Goal: Task Accomplishment & Management: Manage account settings

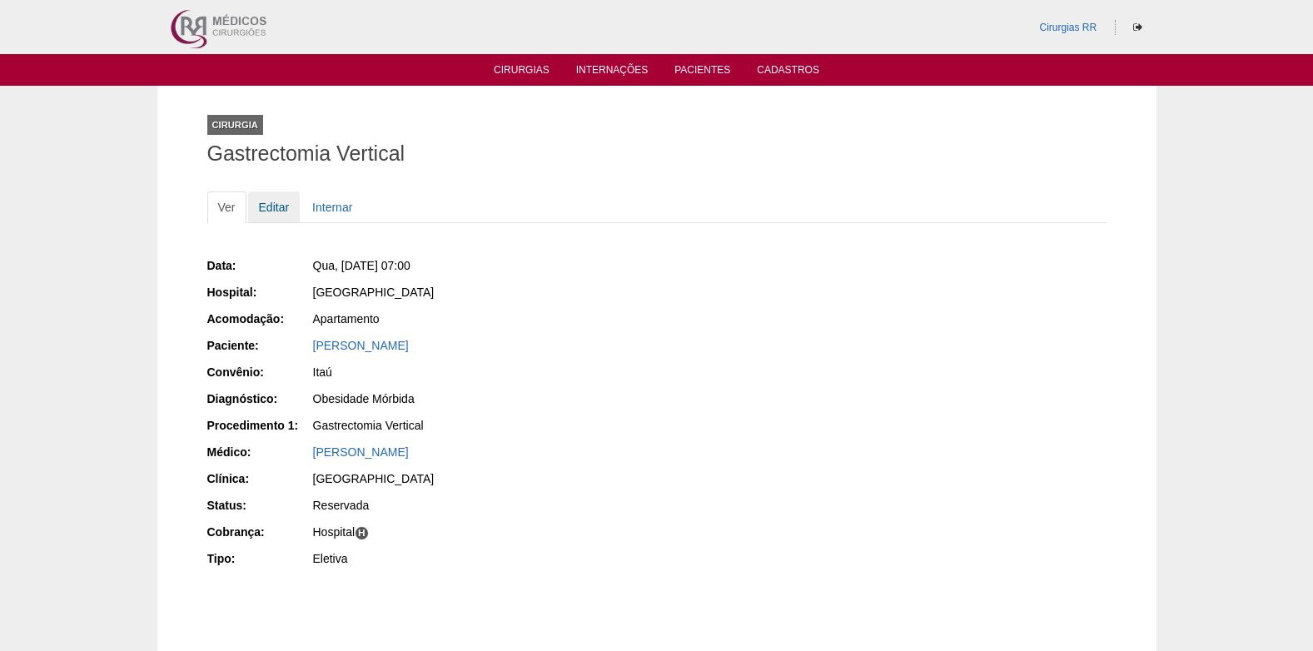
click at [278, 200] on link "Editar" at bounding box center [274, 208] width 52 height 32
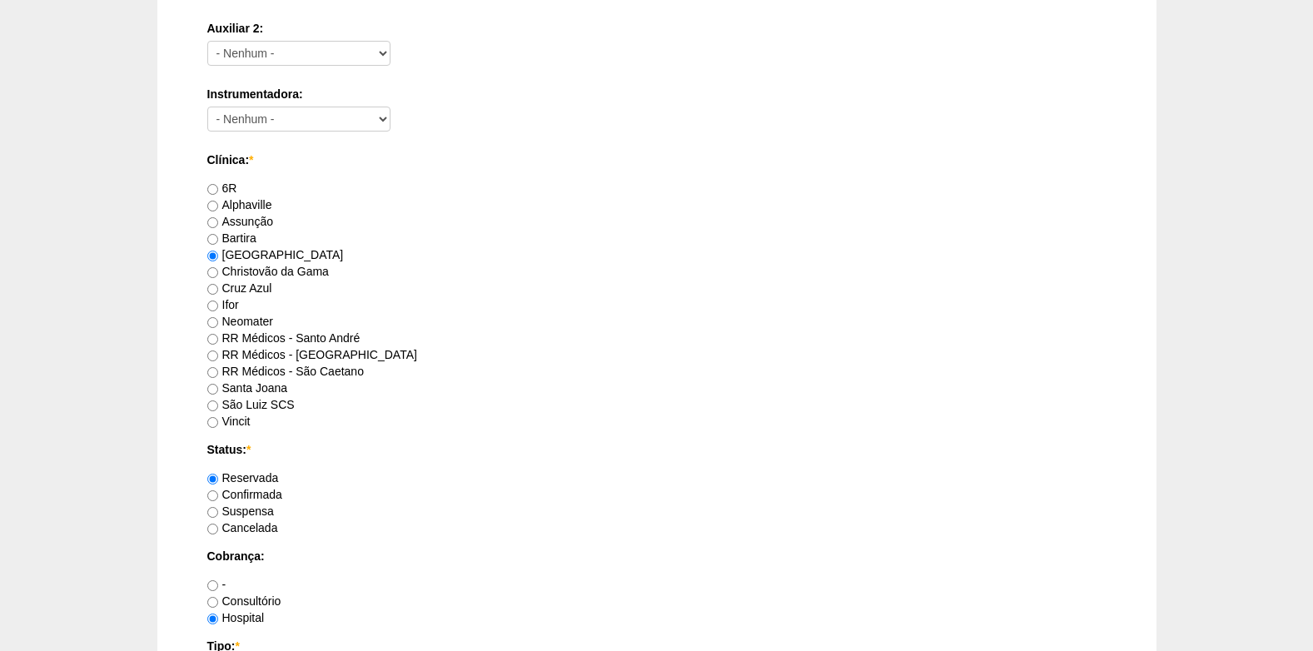
scroll to position [916, 0]
click at [209, 496] on input "Confirmada" at bounding box center [212, 495] width 11 height 11
radio input "true"
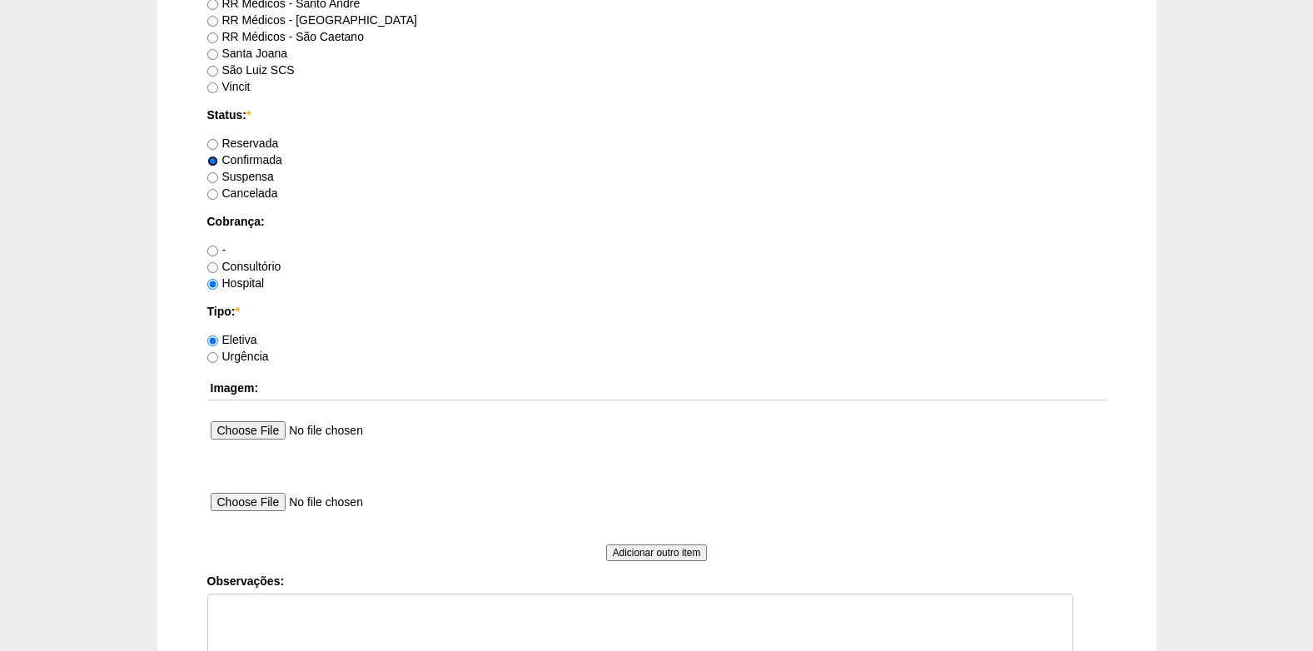
scroll to position [1416, 0]
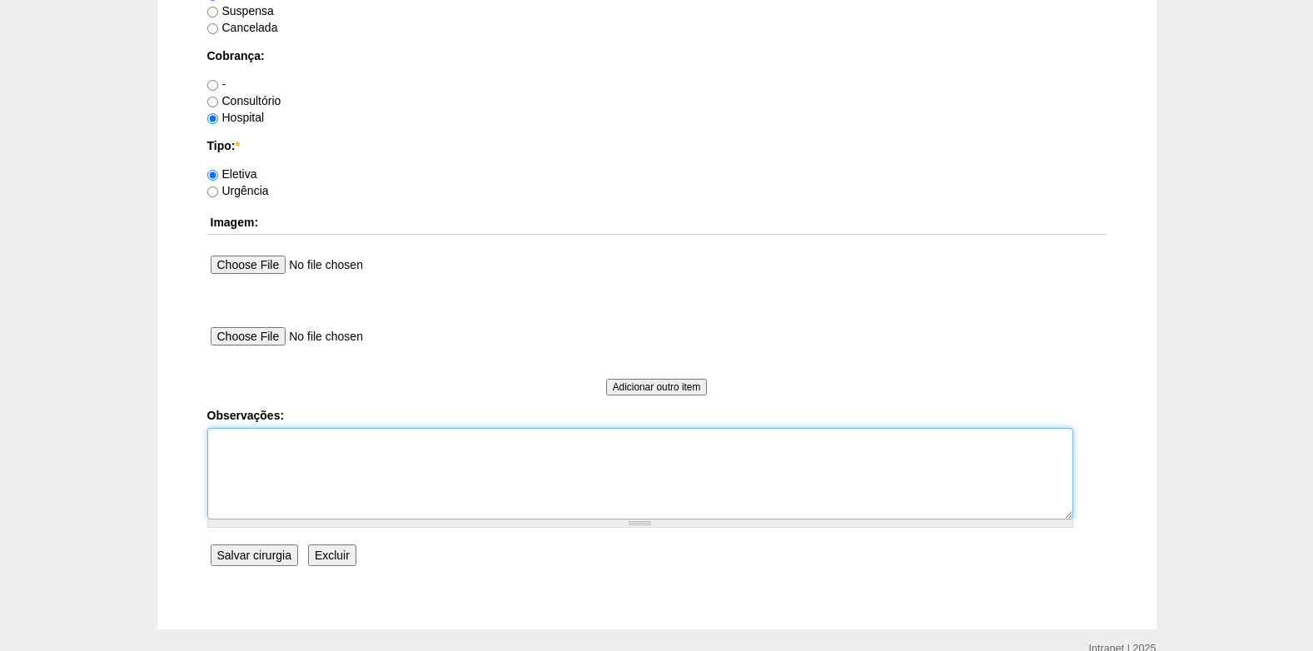
click at [251, 466] on textarea "Observações:" at bounding box center [640, 474] width 866 height 92
type textarea "c"
type textarea "COBRANÇA HOSPITAL AUTORIZADO"
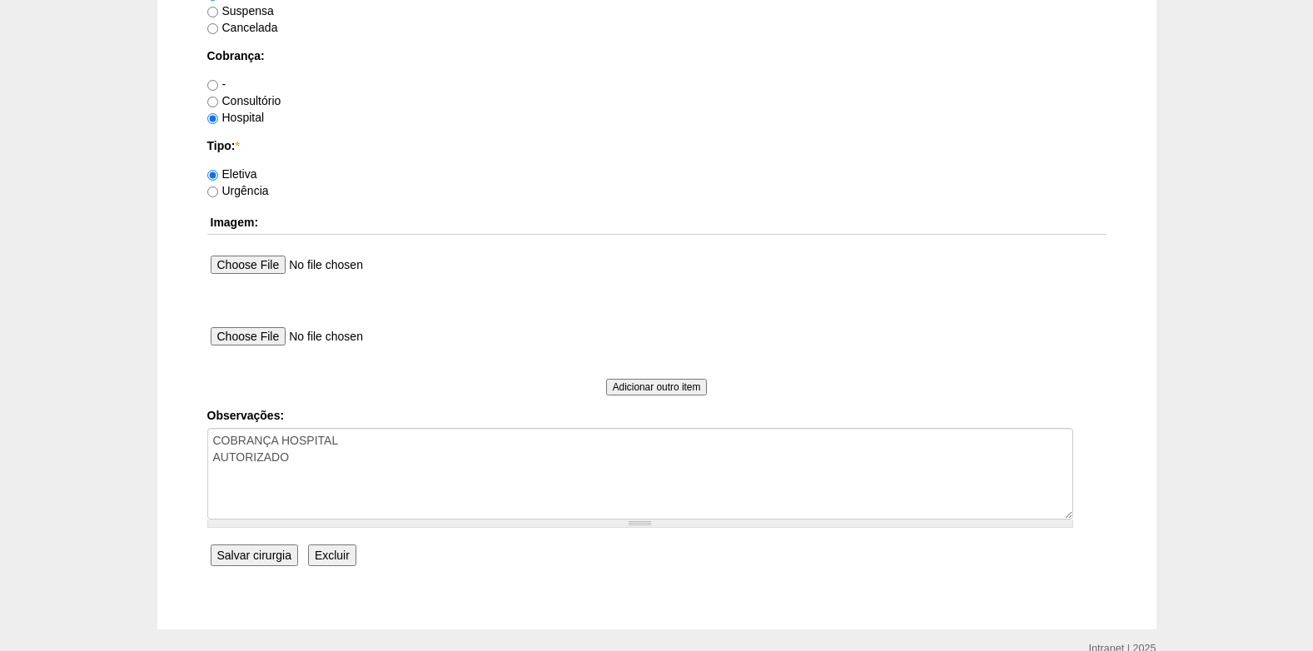
click at [234, 556] on input "Salvar cirurgia" at bounding box center [254, 556] width 87 height 22
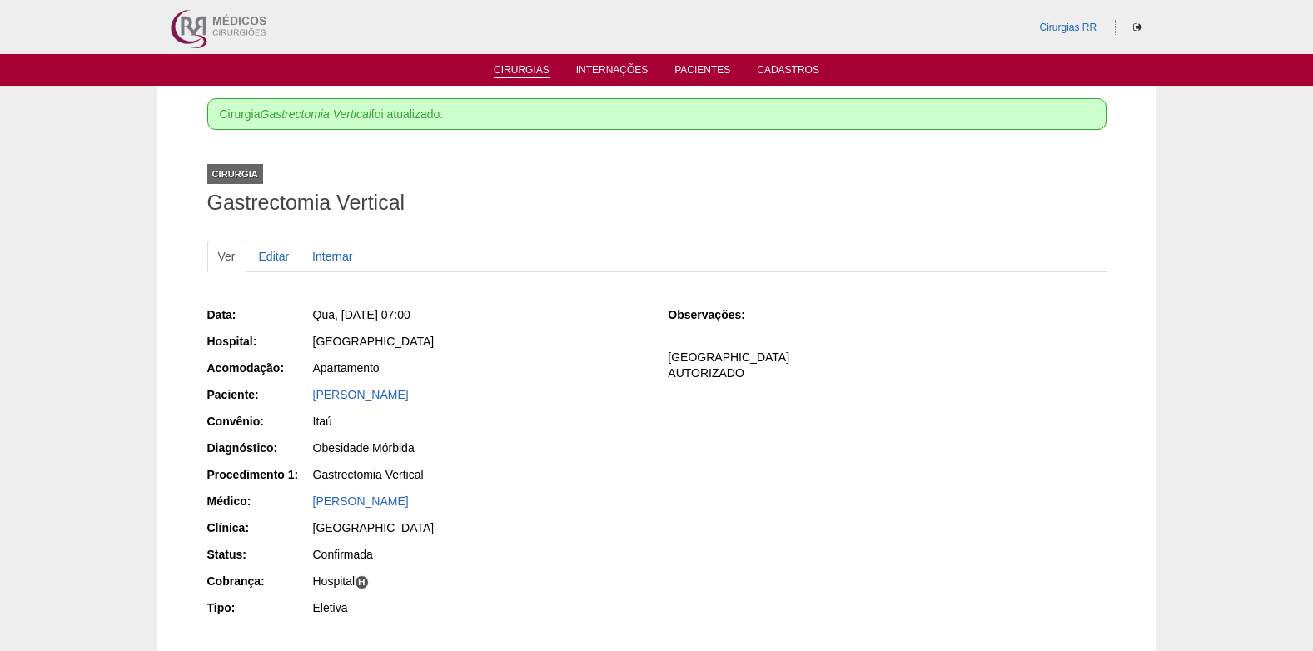
click at [496, 69] on link "Cirurgias" at bounding box center [522, 71] width 56 height 14
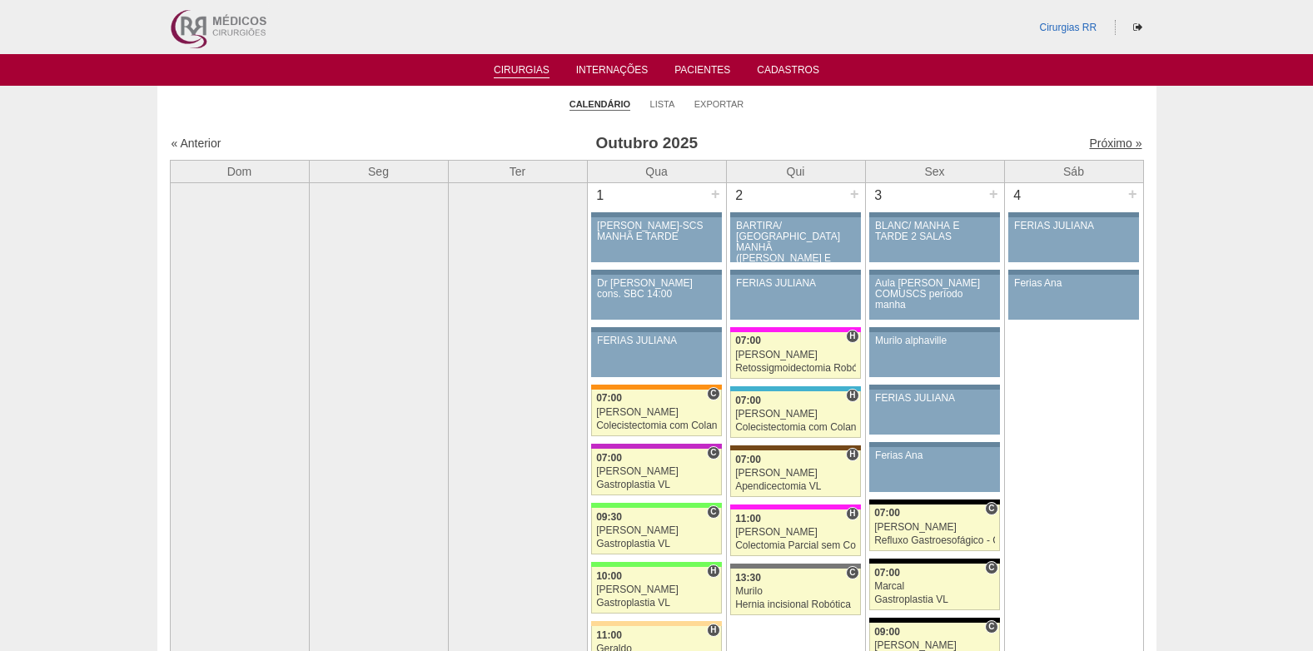
click at [1113, 146] on link "Próximo »" at bounding box center [1115, 143] width 52 height 13
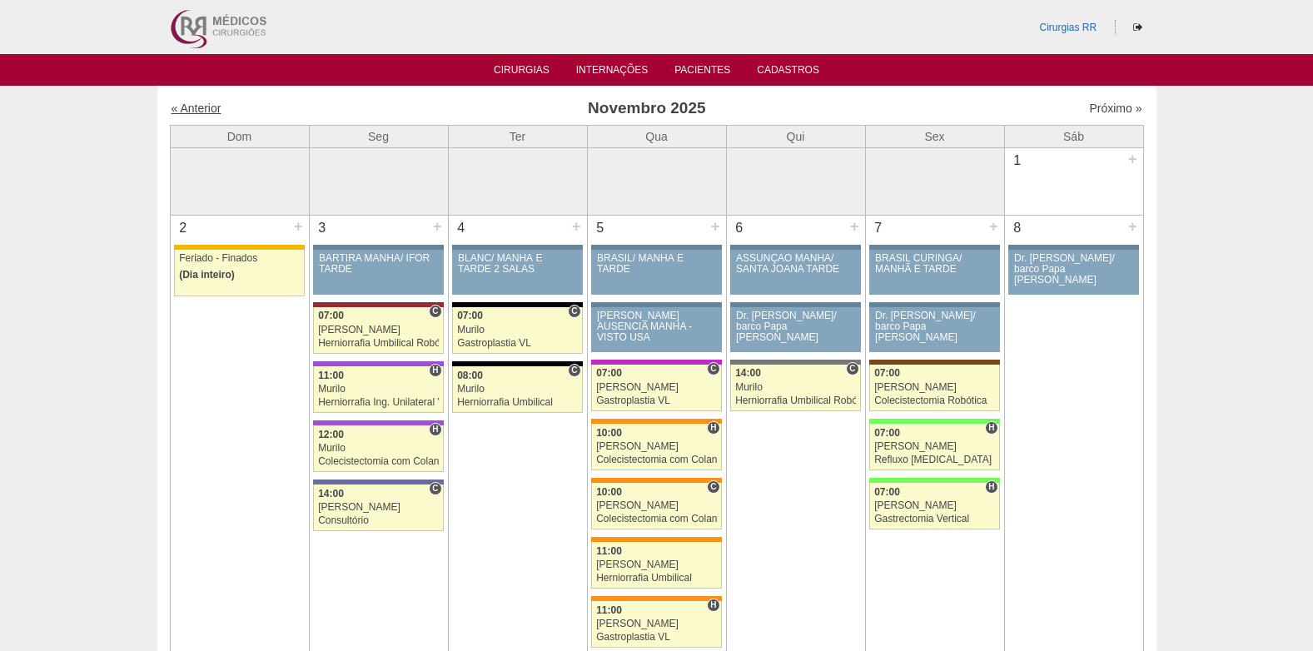
click at [214, 102] on link "« Anterior" at bounding box center [197, 108] width 50 height 13
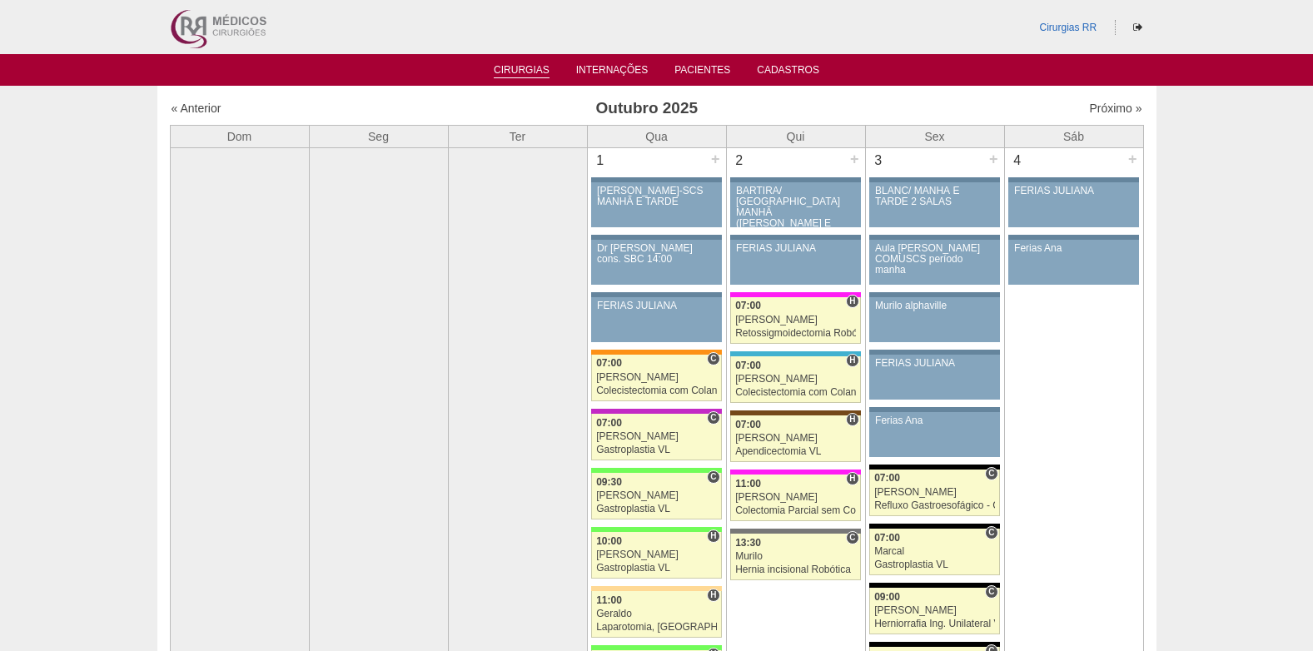
click at [534, 66] on link "Cirurgias" at bounding box center [522, 71] width 56 height 14
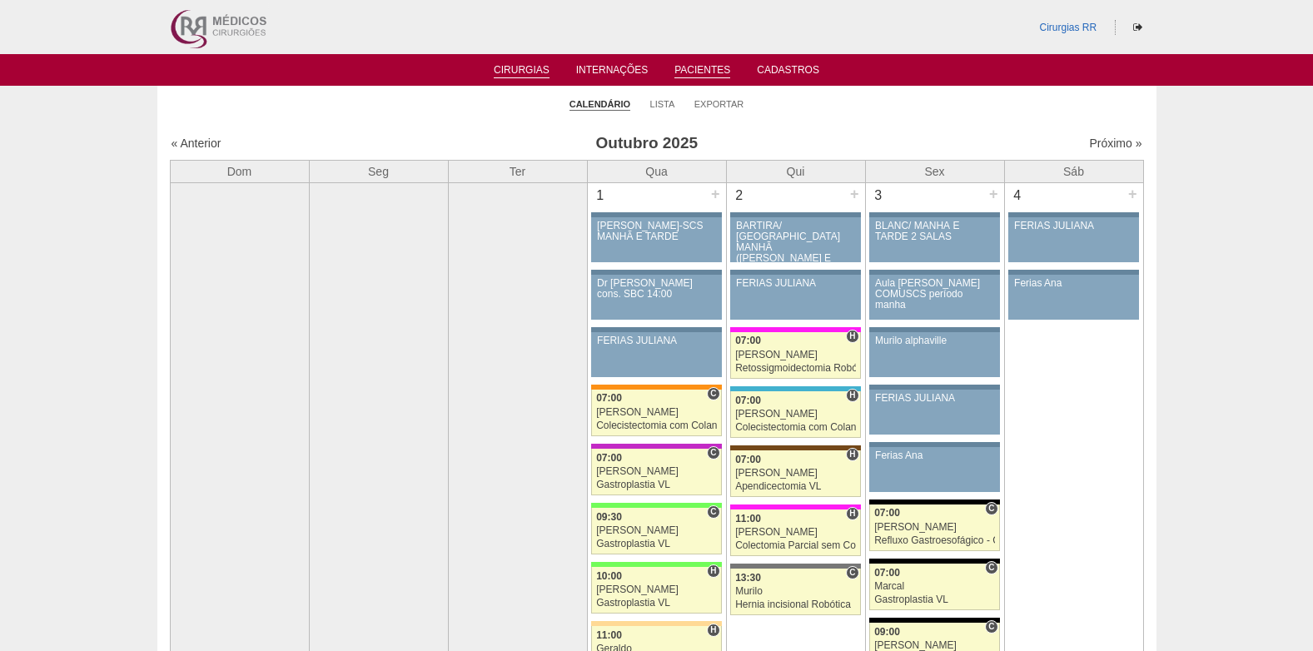
click at [710, 74] on link "Pacientes" at bounding box center [703, 71] width 56 height 14
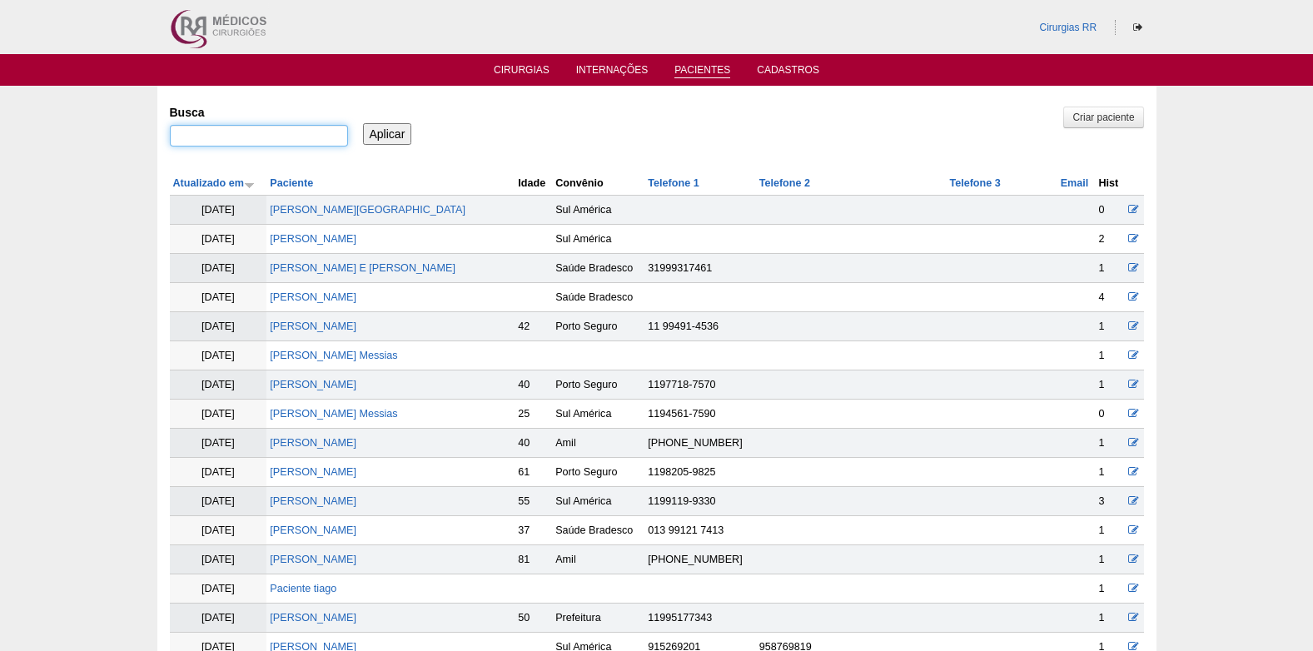
click at [244, 142] on input "Busca" at bounding box center [259, 136] width 178 height 22
paste input "[PERSON_NAME] Expedito [PERSON_NAME]"
type input "[PERSON_NAME] Expedito [PERSON_NAME]"
click at [366, 131] on input "Aplicar" at bounding box center [387, 134] width 49 height 22
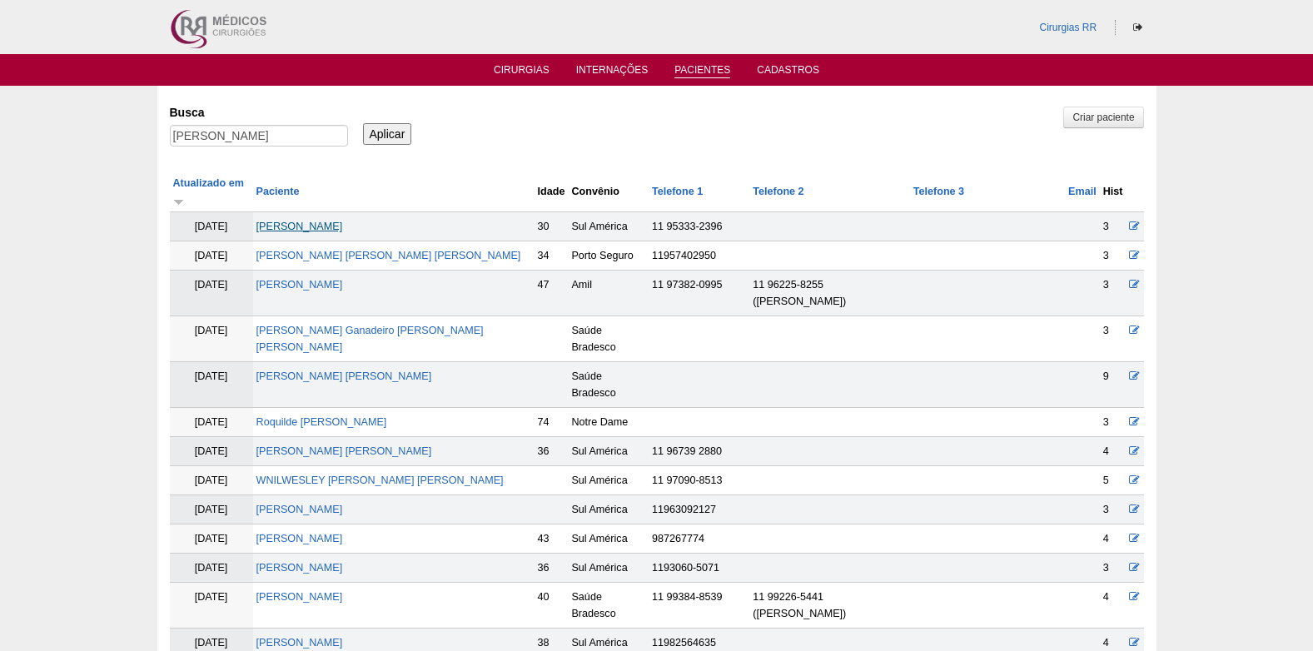
click at [343, 221] on link "Rafael Expedito Martins" at bounding box center [300, 227] width 87 height 12
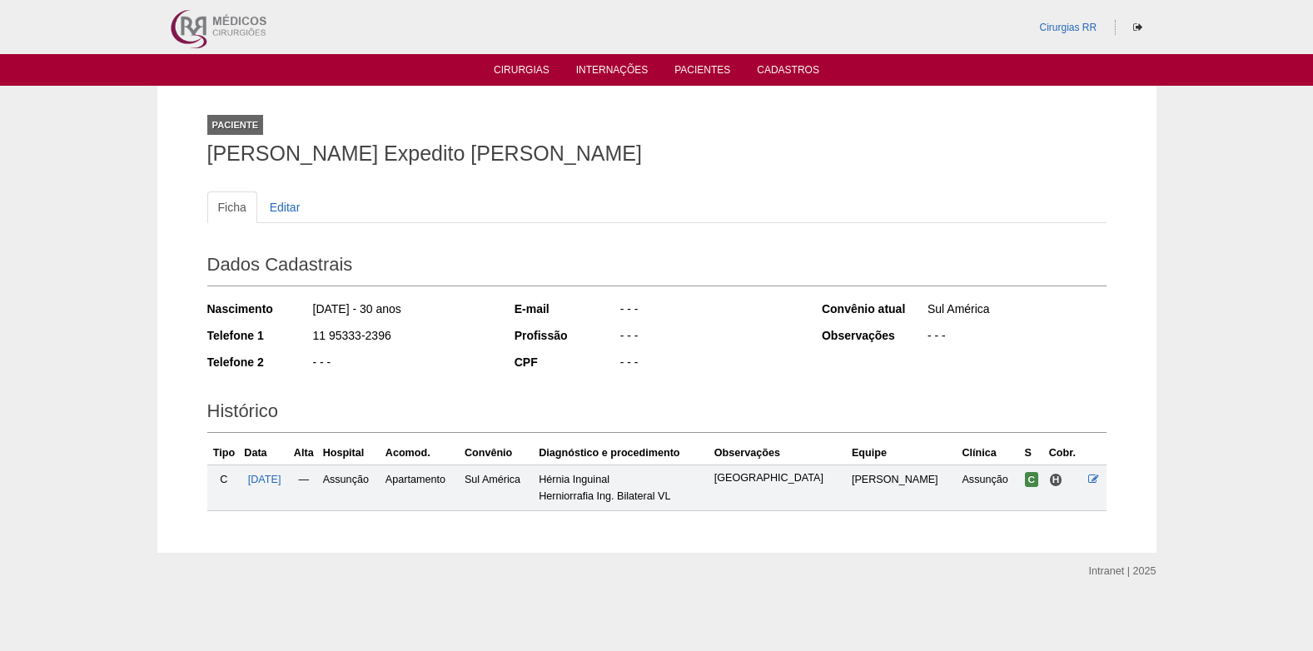
scroll to position [2, 0]
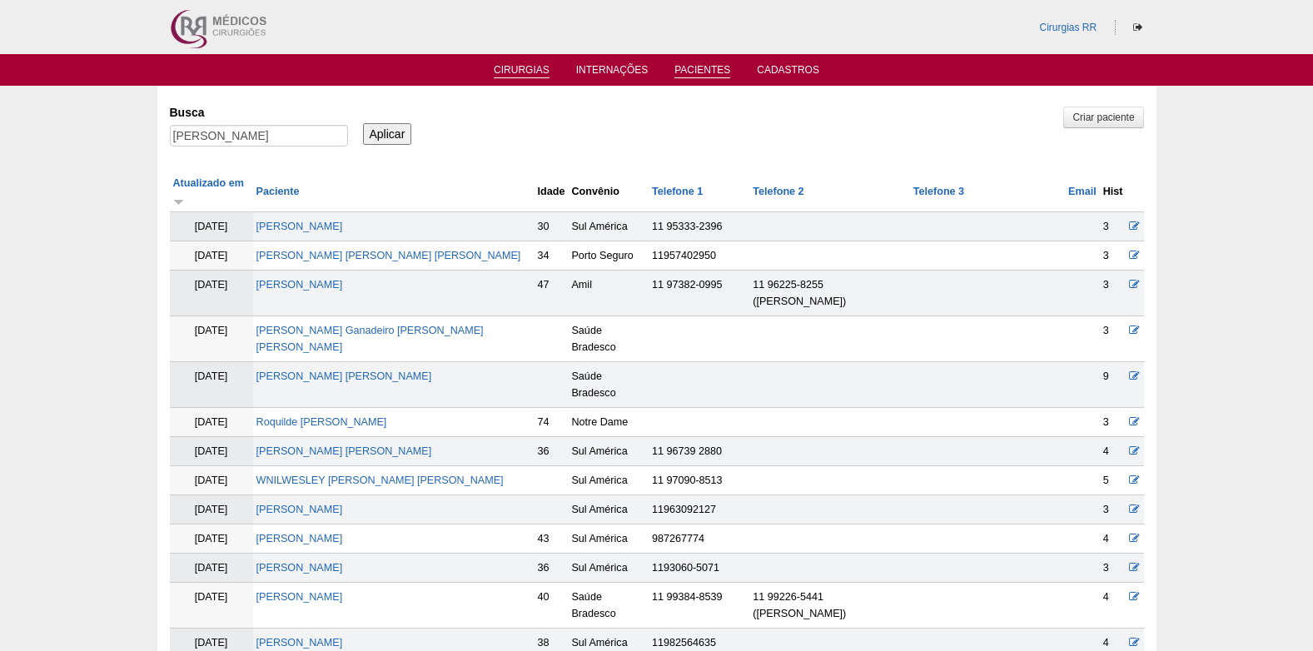
click at [531, 71] on link "Cirurgias" at bounding box center [522, 71] width 56 height 14
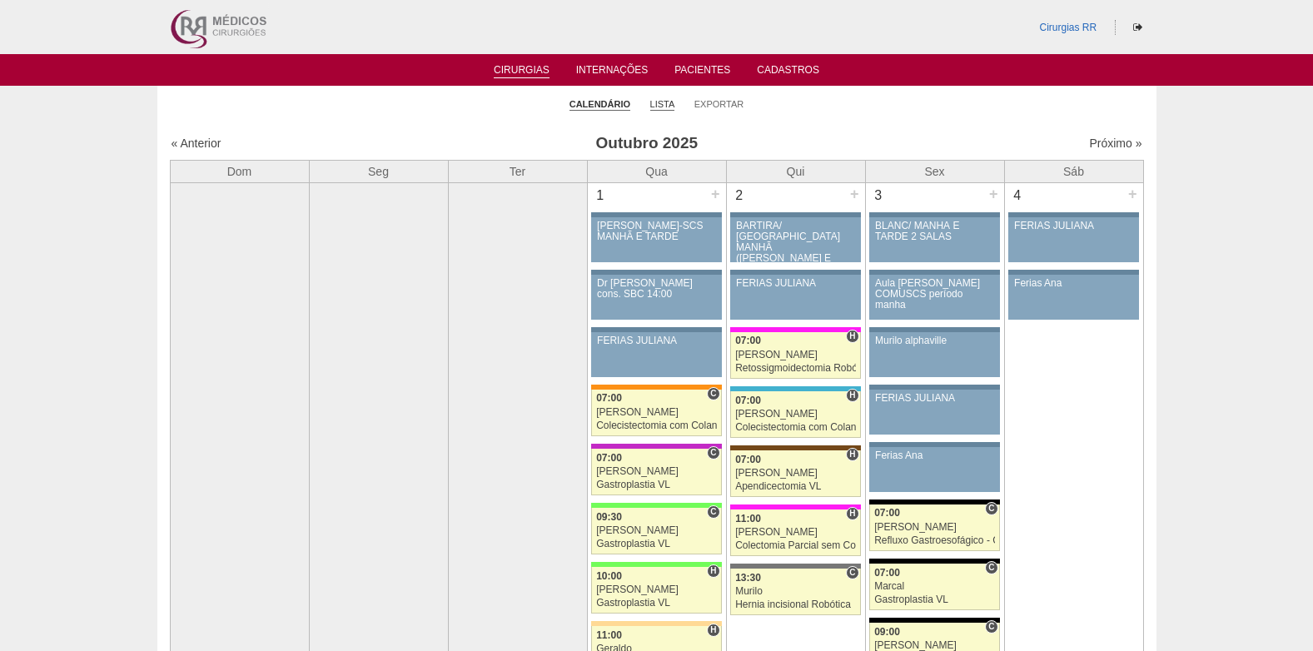
click at [668, 102] on link "Lista" at bounding box center [662, 104] width 25 height 12
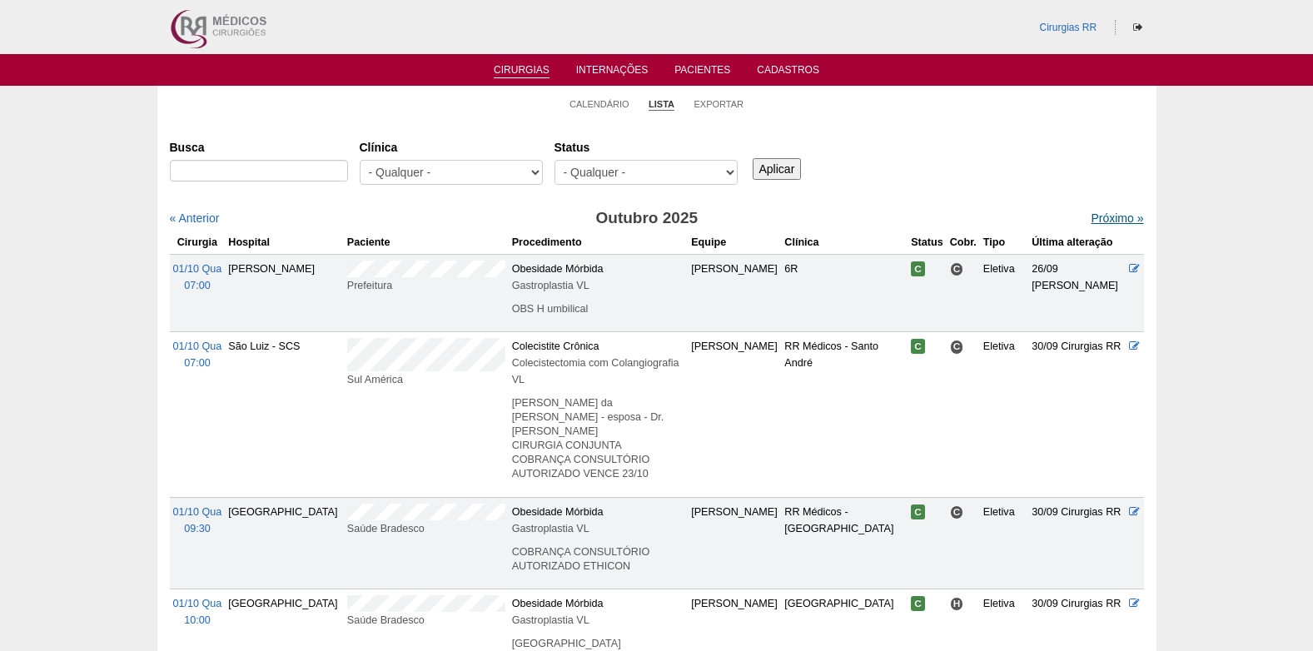
click at [1098, 216] on link "Próximo »" at bounding box center [1117, 218] width 52 height 13
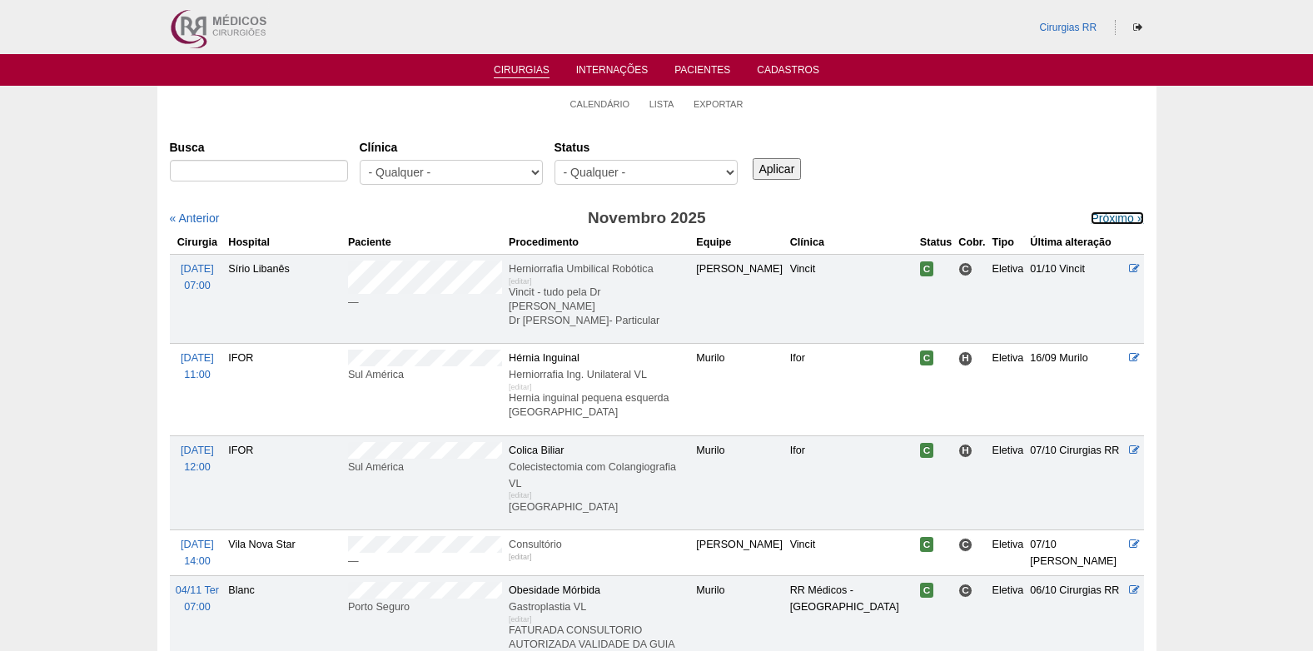
click at [1098, 216] on link "Próximo »" at bounding box center [1117, 218] width 52 height 13
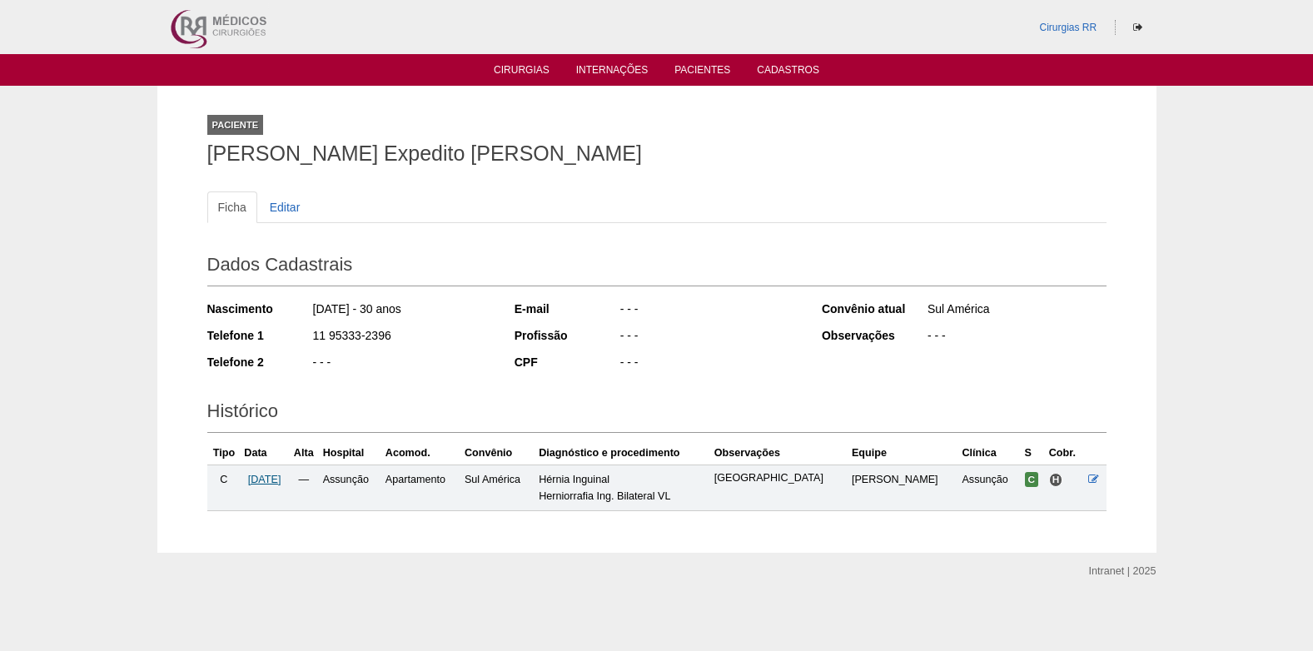
click at [280, 481] on span "04/12/2025" at bounding box center [264, 480] width 33 height 12
